Goal: Navigation & Orientation: Find specific page/section

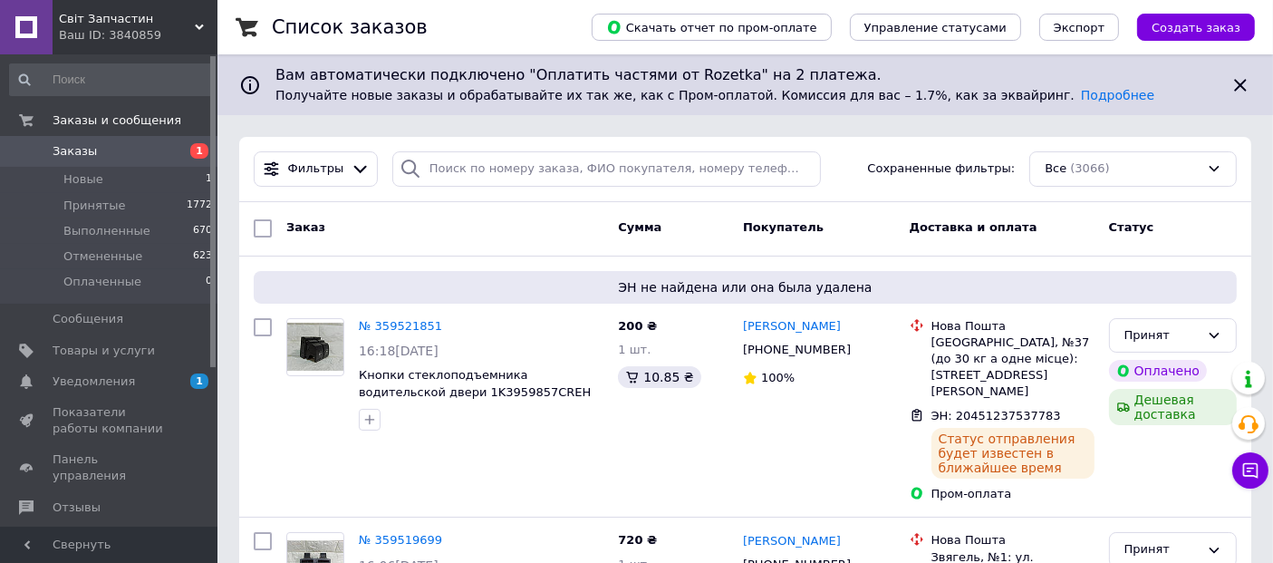
click at [92, 20] on span "Світ Запчастин" at bounding box center [127, 19] width 136 height 16
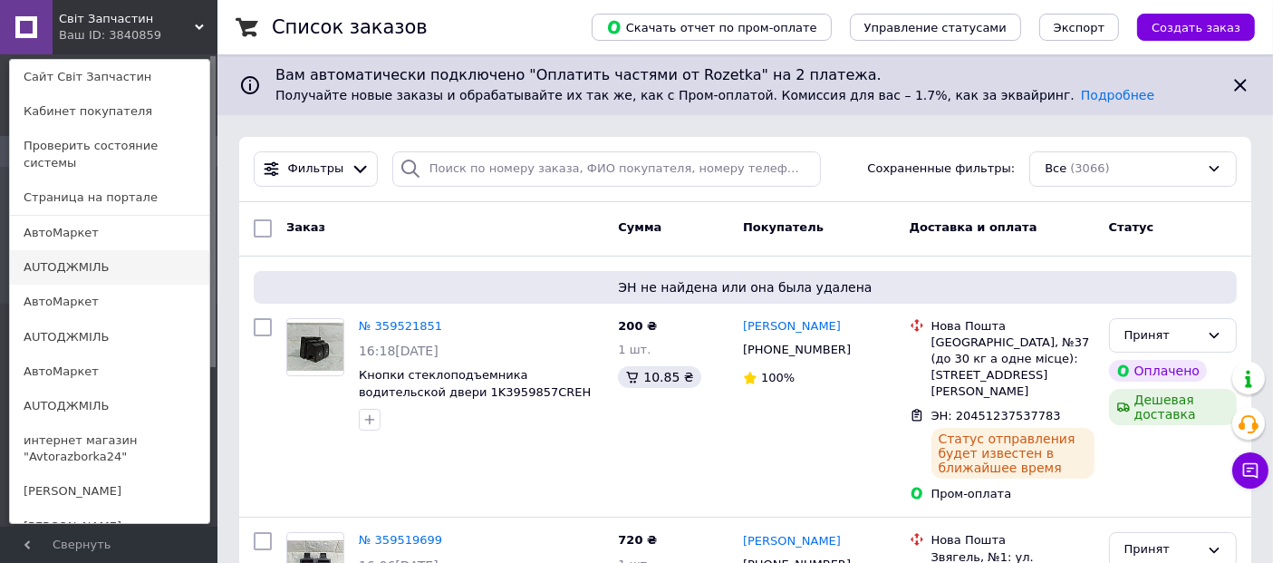
click at [52, 256] on link "AUTOДЖМІЛЬ" at bounding box center [109, 267] width 199 height 34
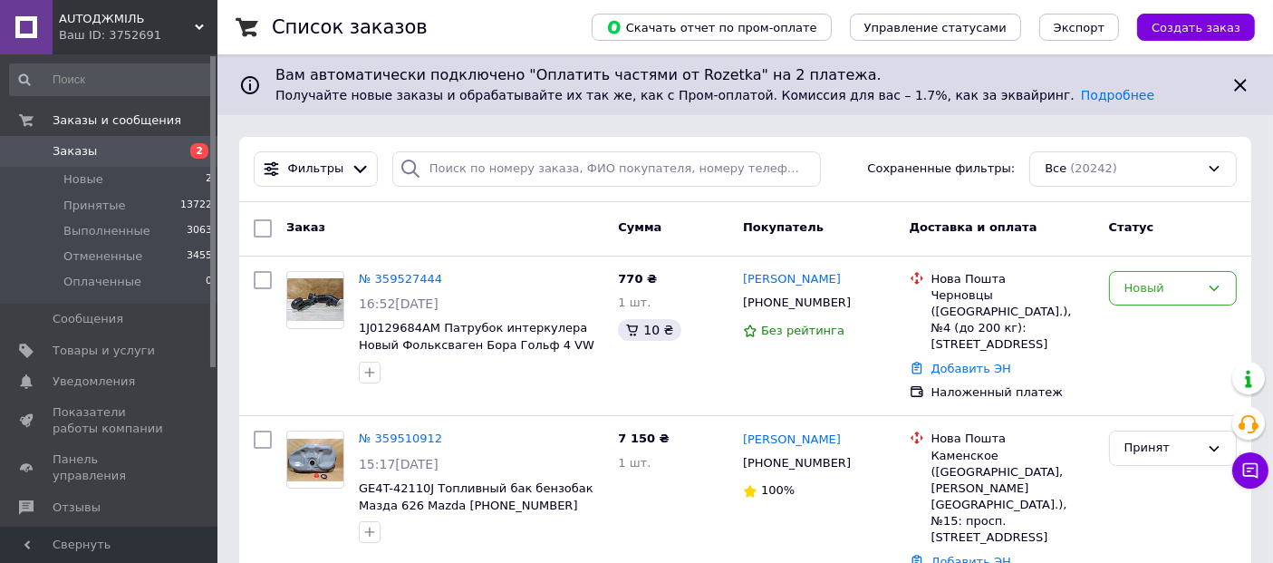
click at [95, 17] on span "AUTOДЖМІЛЬ" at bounding box center [127, 19] width 136 height 16
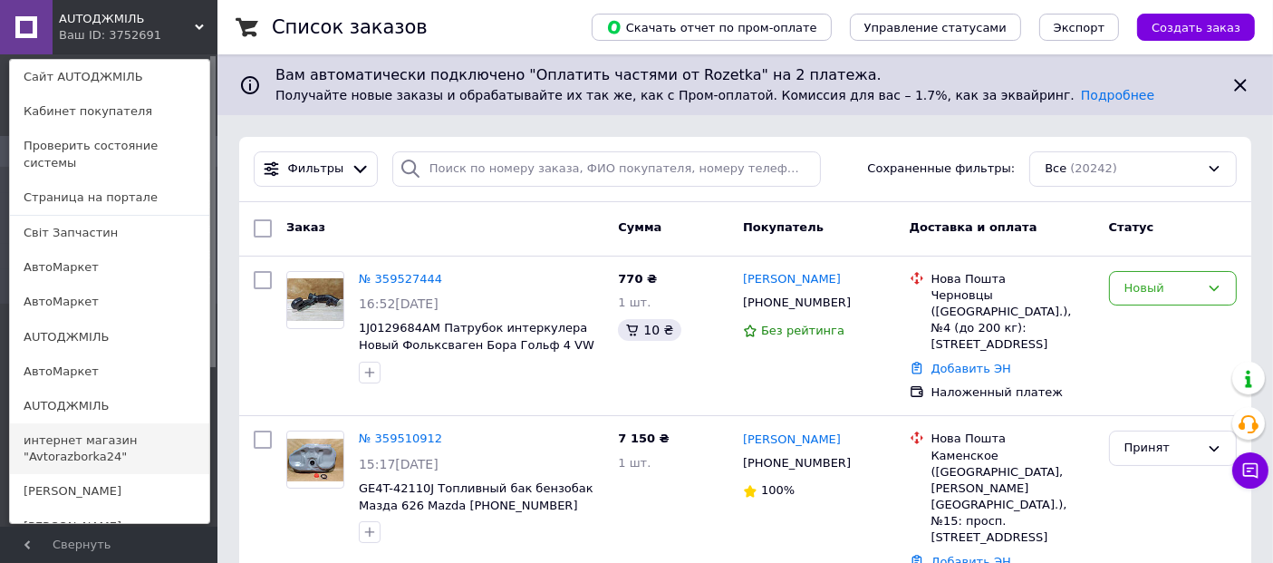
click at [46, 435] on link "интернет магазин "Avtorazborka24"" at bounding box center [109, 448] width 199 height 51
